Goal: Task Accomplishment & Management: Manage account settings

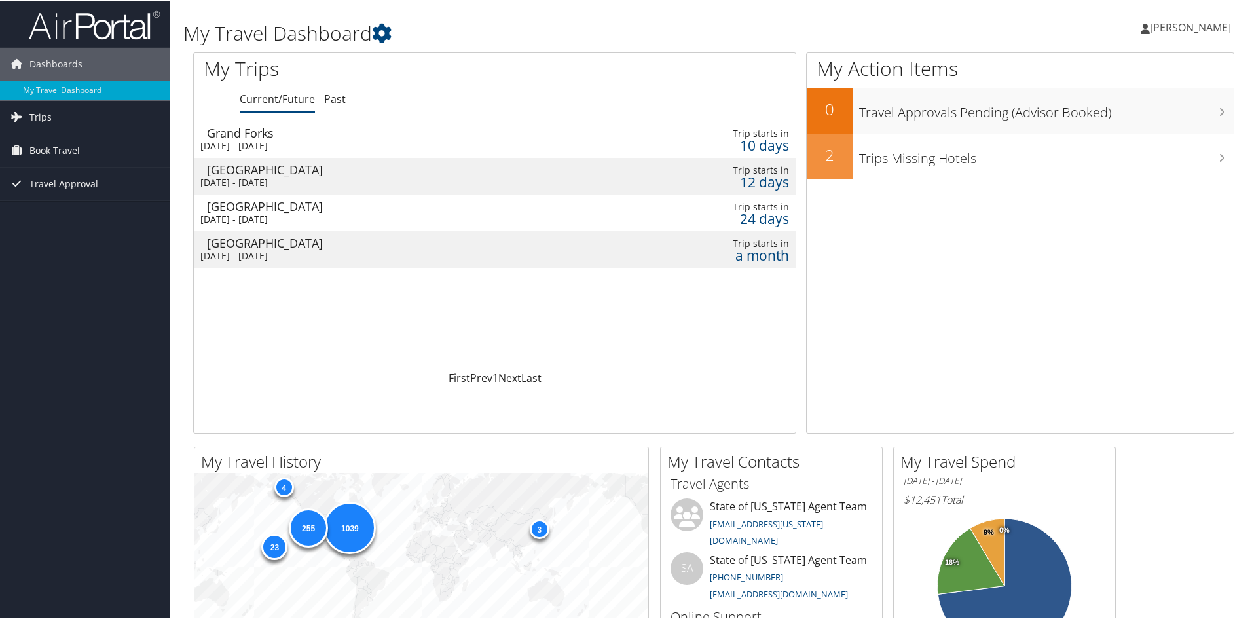
click at [1176, 29] on span "[PERSON_NAME]" at bounding box center [1190, 26] width 81 height 14
click at [1134, 119] on link "View Travel Profile" at bounding box center [1156, 116] width 146 height 22
click at [1209, 67] on icon at bounding box center [1220, 67] width 39 height 22
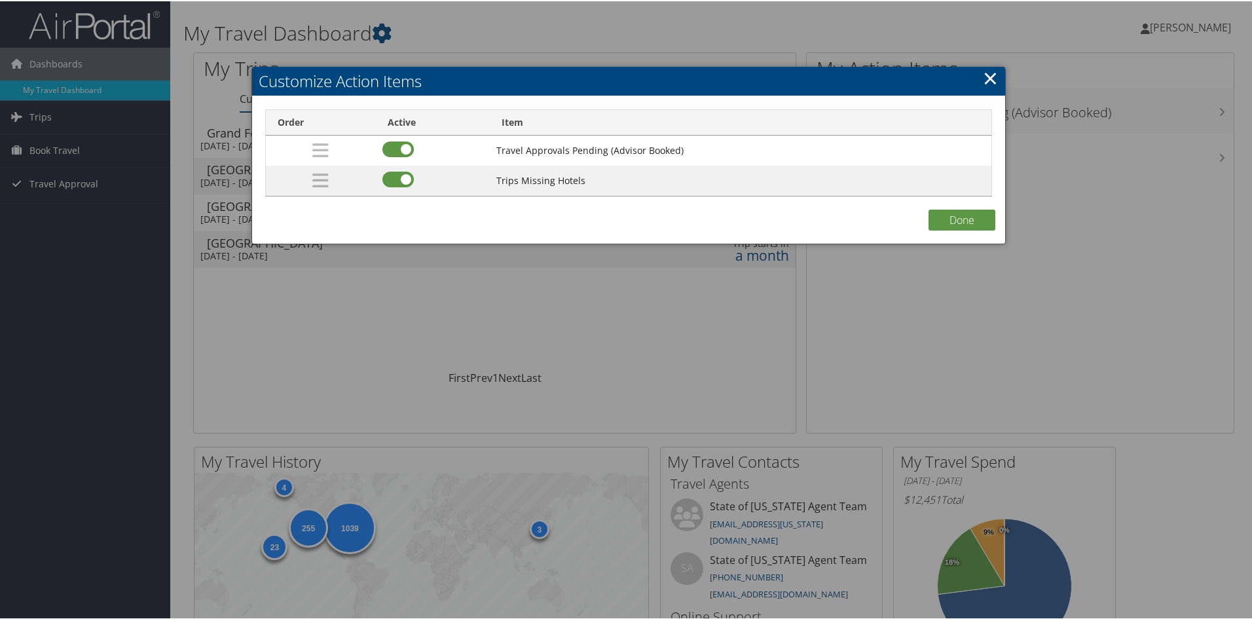
click at [992, 71] on link "×" at bounding box center [990, 77] width 15 height 26
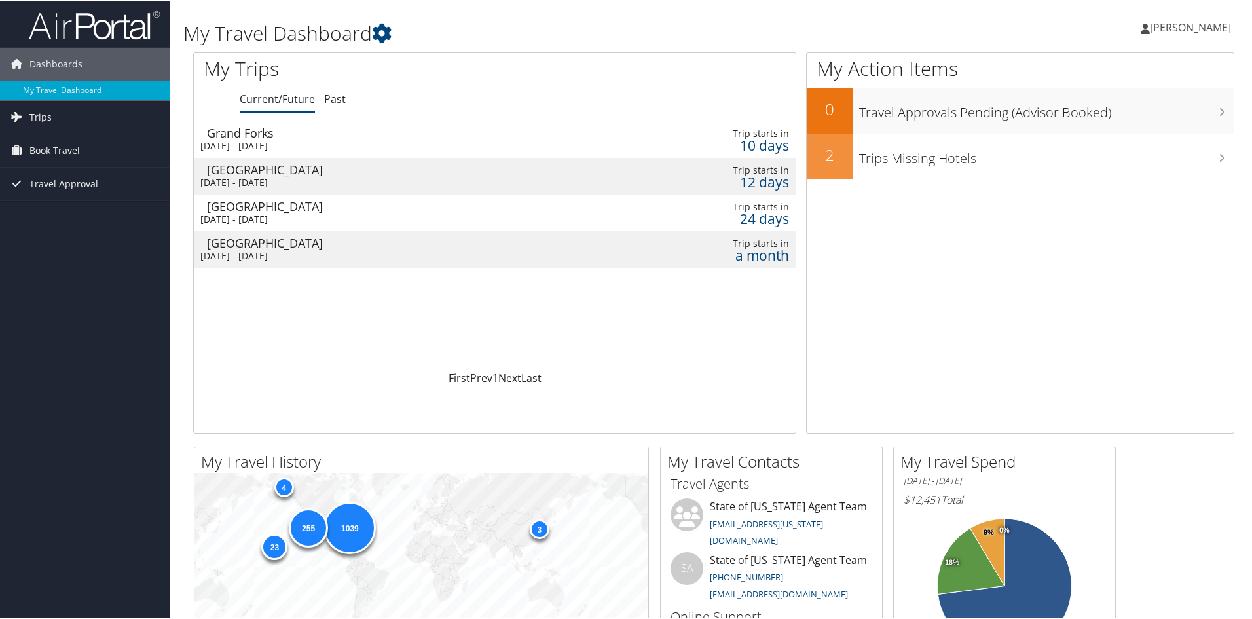
click at [1166, 23] on span "[PERSON_NAME]" at bounding box center [1190, 26] width 81 height 14
click at [1123, 111] on link "View Travel Profile" at bounding box center [1156, 116] width 146 height 22
